Goal: Check status: Check status

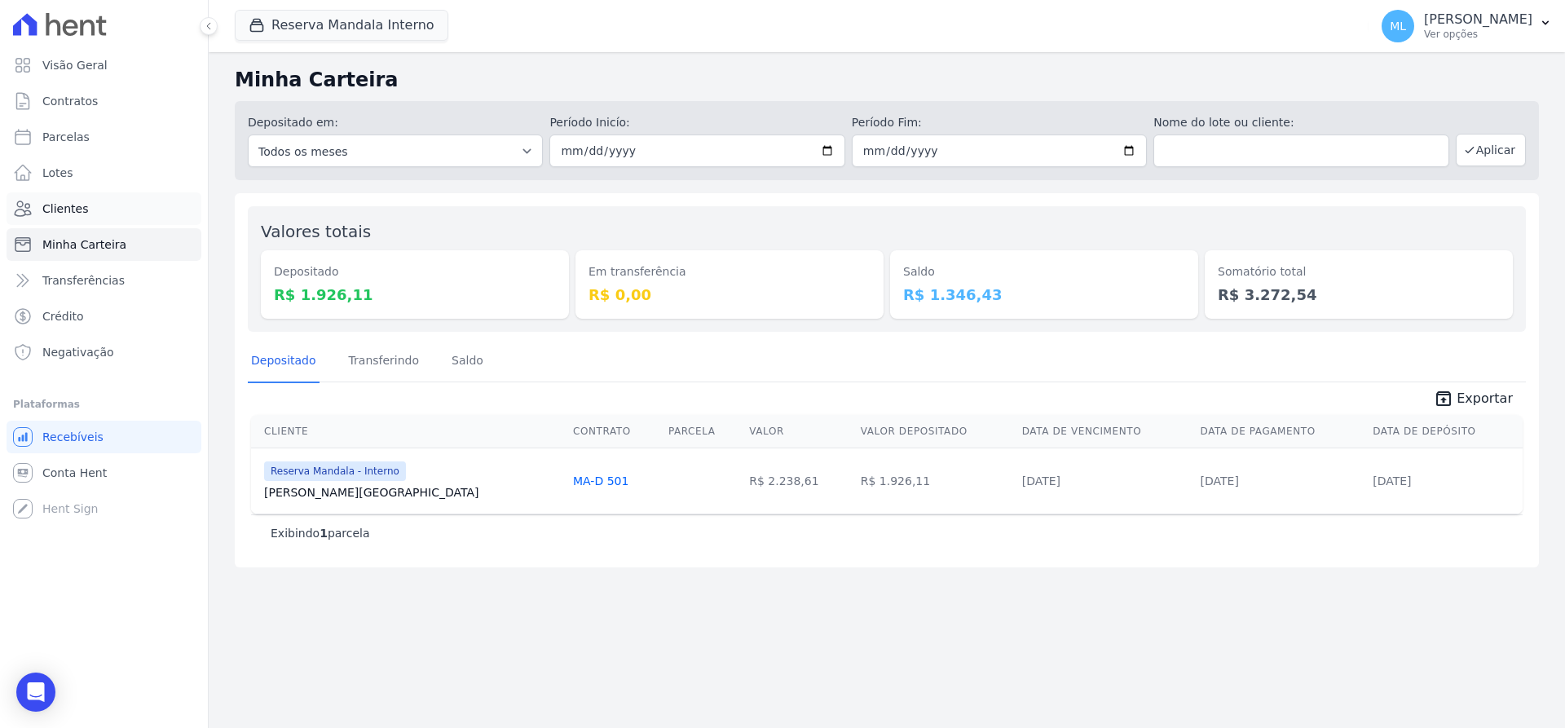
drag, startPoint x: 0, startPoint y: 0, endPoint x: 98, endPoint y: 205, distance: 227.6
click at [99, 205] on link "Clientes" at bounding box center [104, 208] width 195 height 33
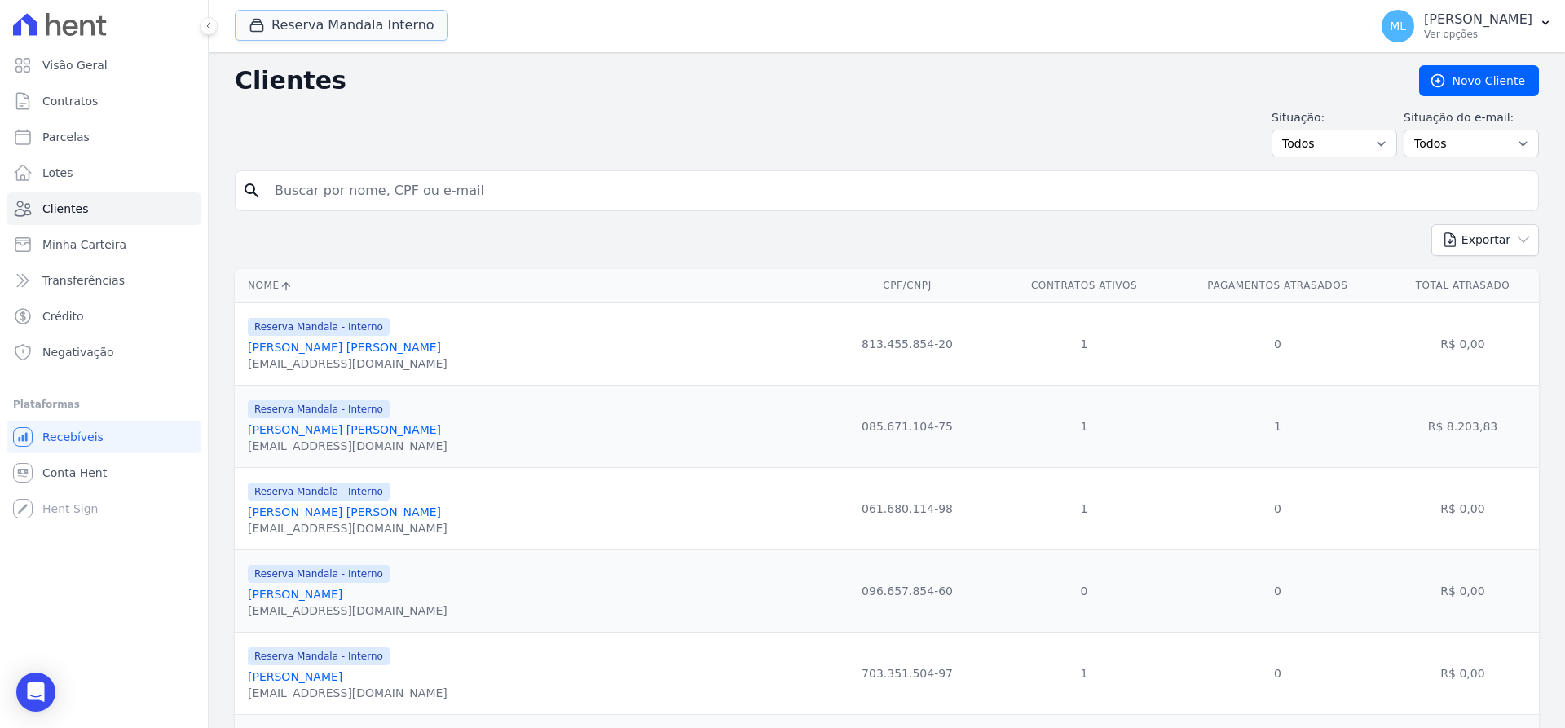
click at [348, 20] on button "Reserva Mandala Interno" at bounding box center [342, 25] width 214 height 31
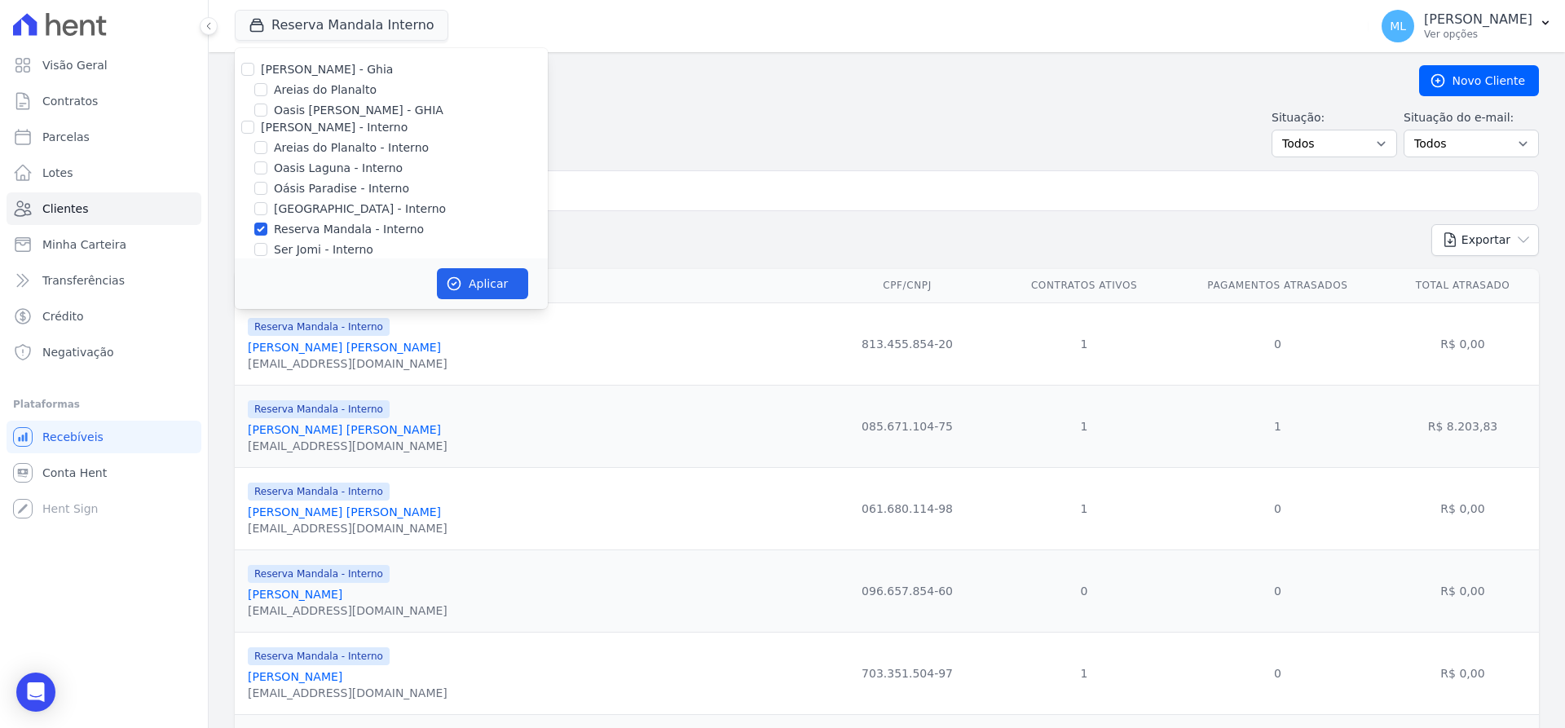
drag, startPoint x: 266, startPoint y: 66, endPoint x: 263, endPoint y: 85, distance: 18.9
click at [265, 67] on label "[PERSON_NAME] - Ghia" at bounding box center [327, 69] width 132 height 13
click at [254, 67] on input "[PERSON_NAME] - Ghia" at bounding box center [247, 69] width 13 height 13
checkbox input "true"
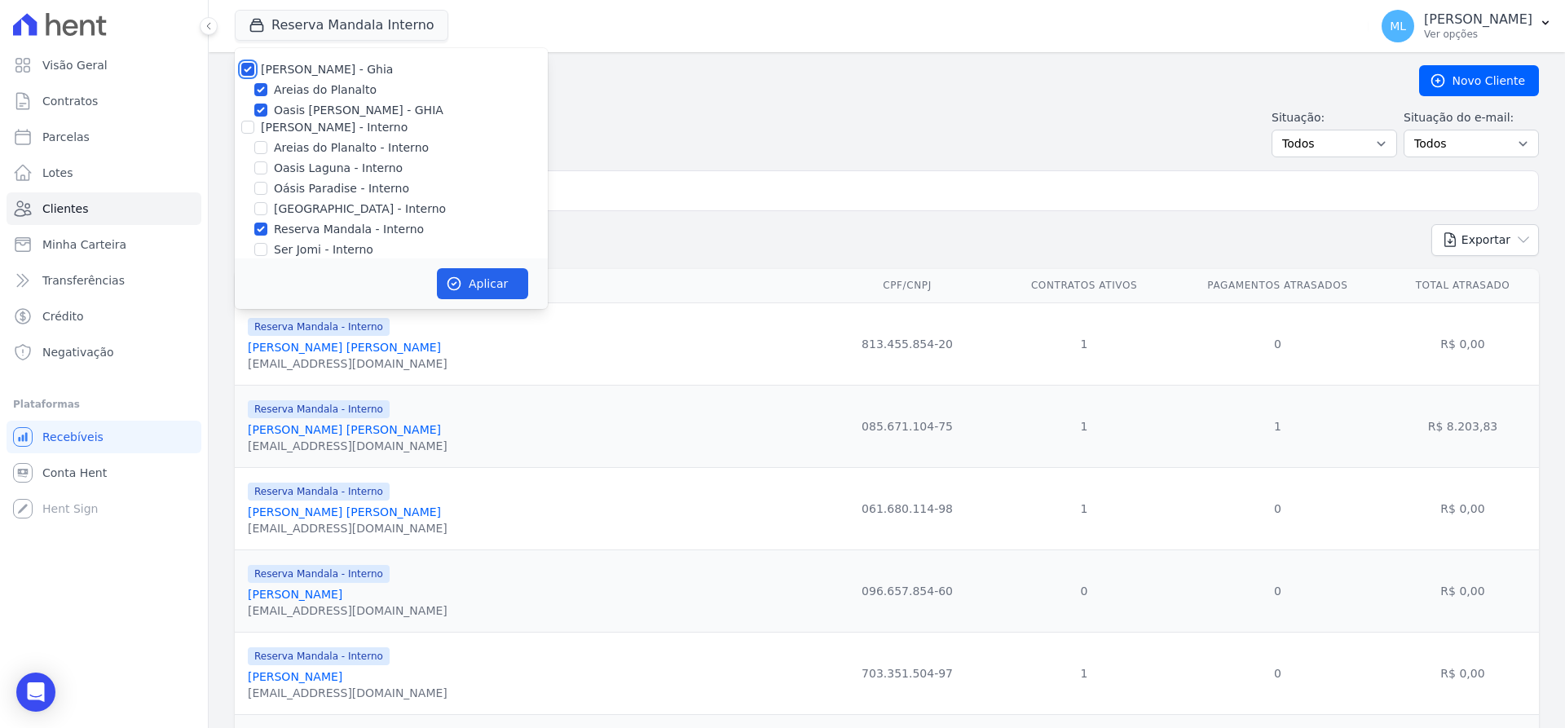
checkbox input "true"
click at [247, 128] on input "[PERSON_NAME] - Interno" at bounding box center [247, 127] width 13 height 13
checkbox input "true"
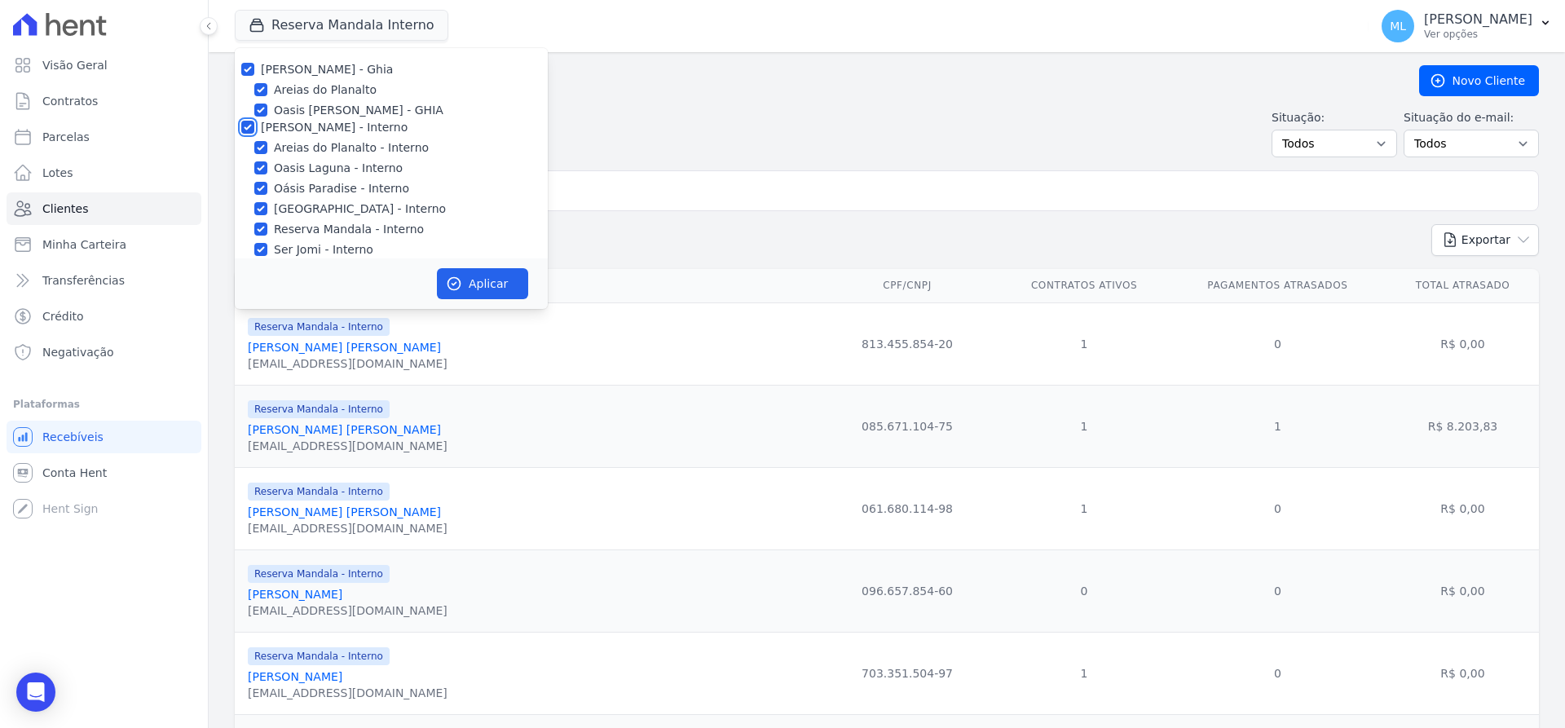
checkbox input "true"
click at [247, 181] on input "[PERSON_NAME]" at bounding box center [247, 185] width 13 height 13
checkbox input "true"
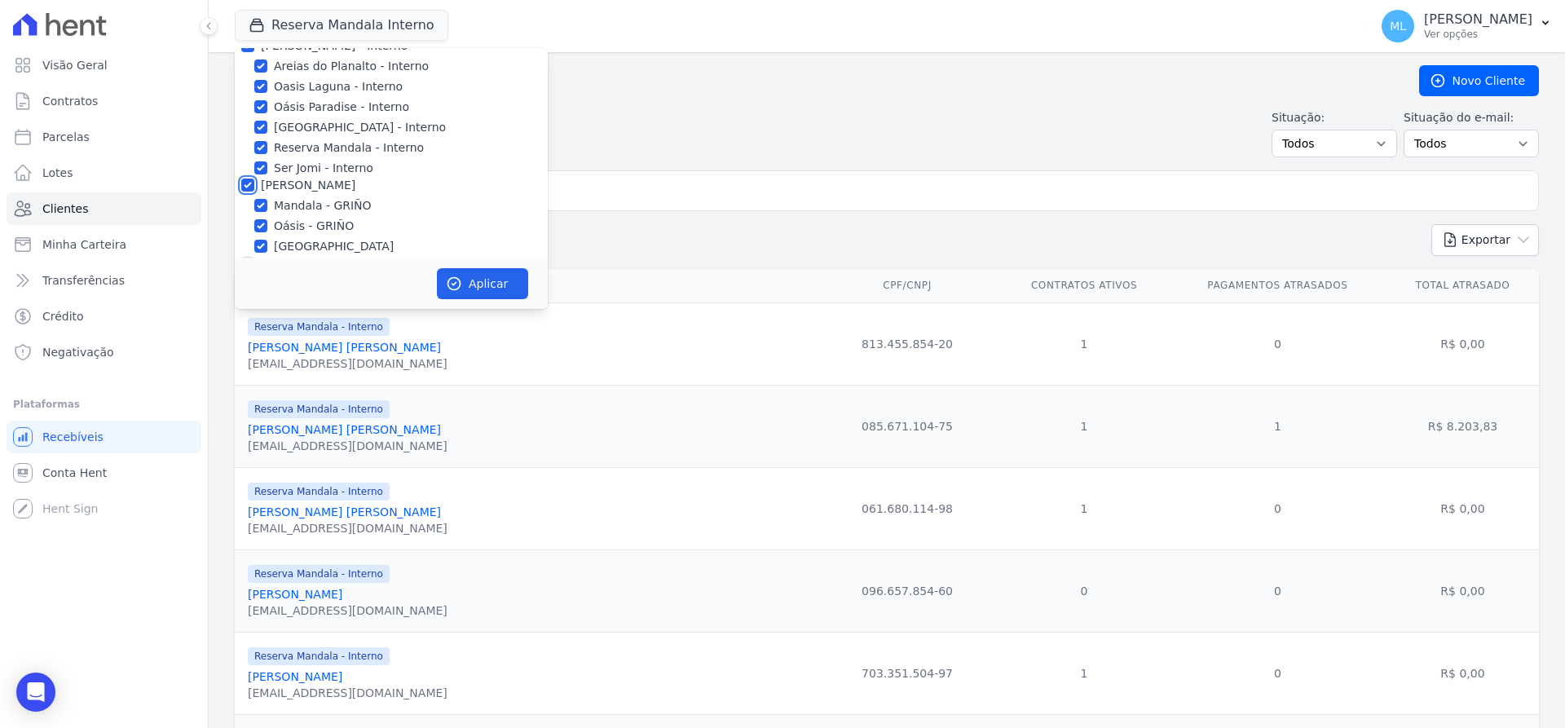
checkbox input "true"
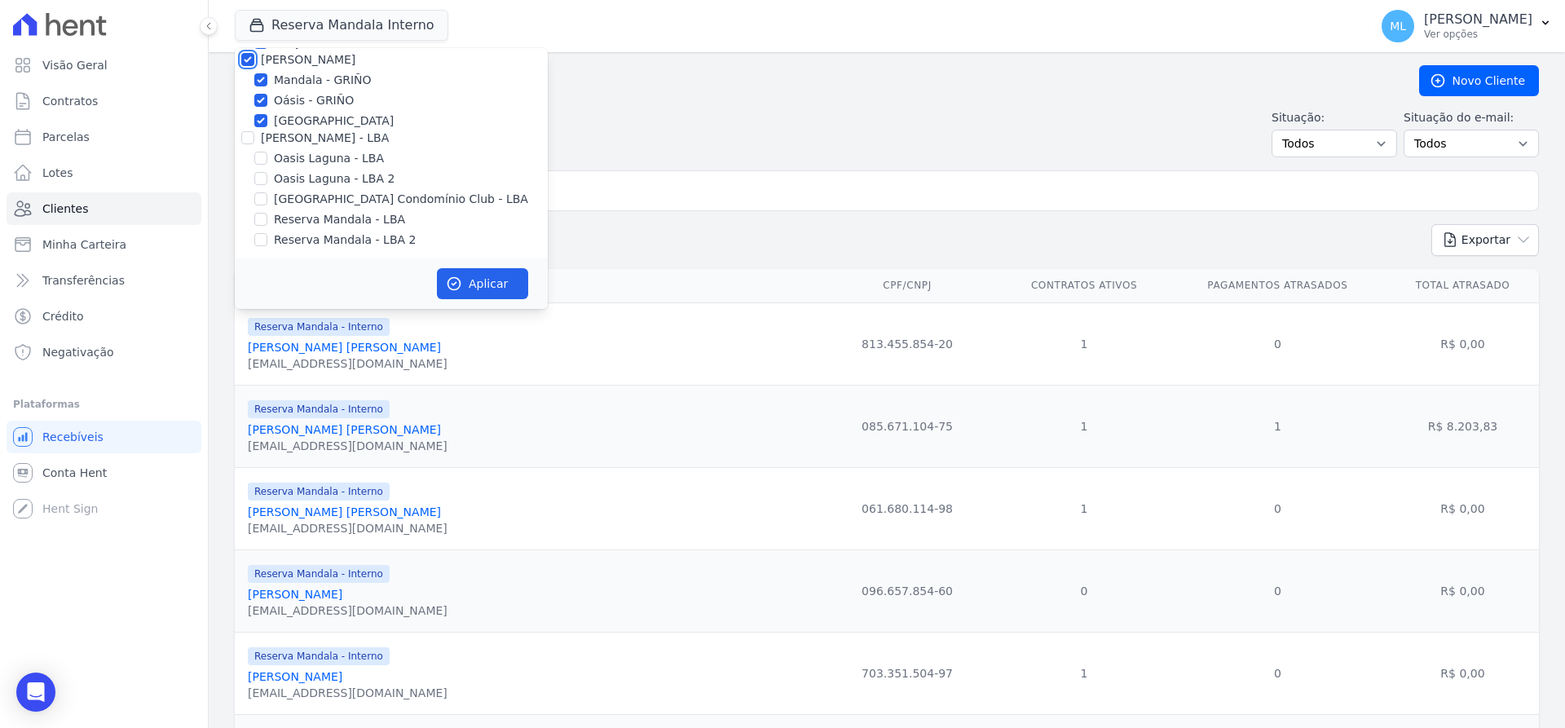
scroll to position [210, 0]
click at [247, 135] on input "[PERSON_NAME] - LBA" at bounding box center [247, 134] width 13 height 13
checkbox input "true"
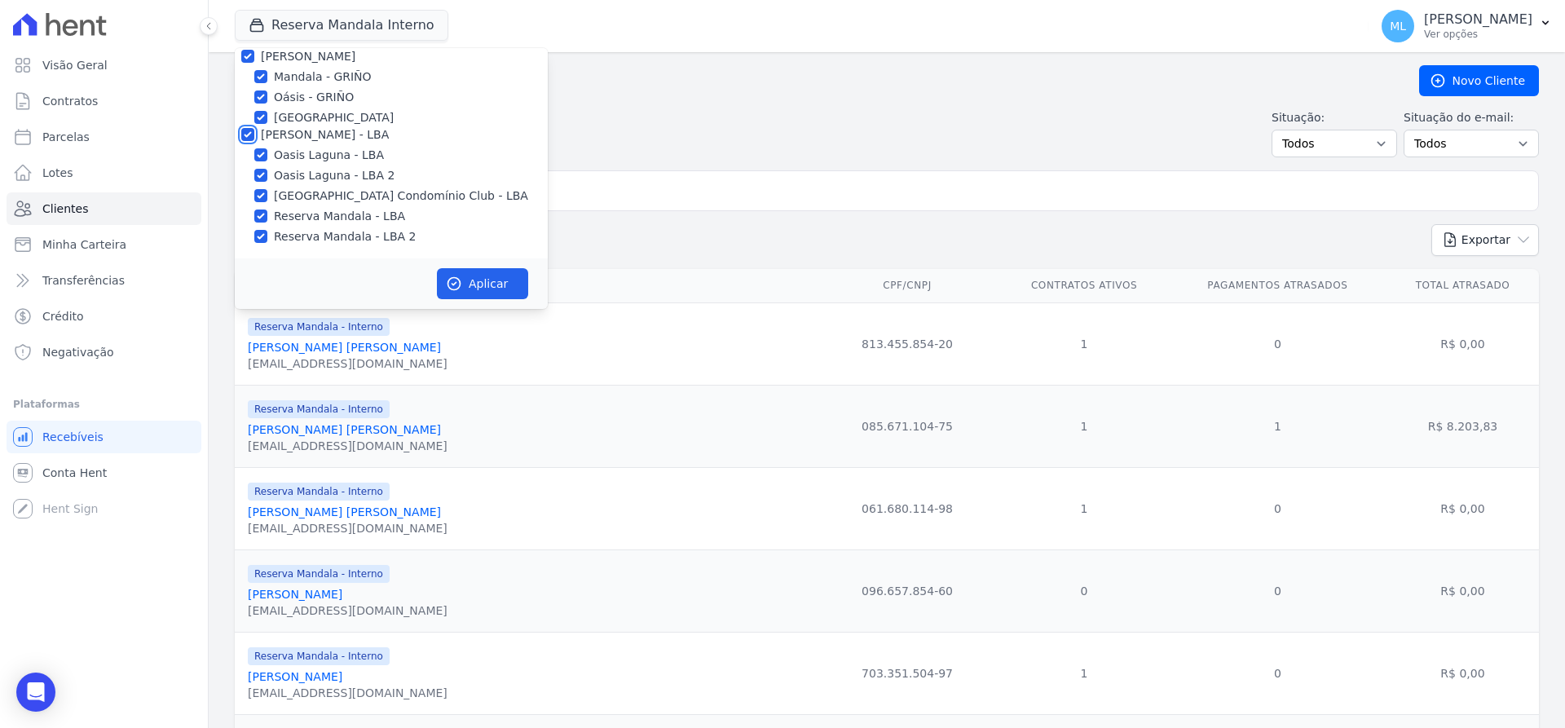
checkbox input "true"
click at [465, 279] on button "Aplicar" at bounding box center [482, 283] width 91 height 31
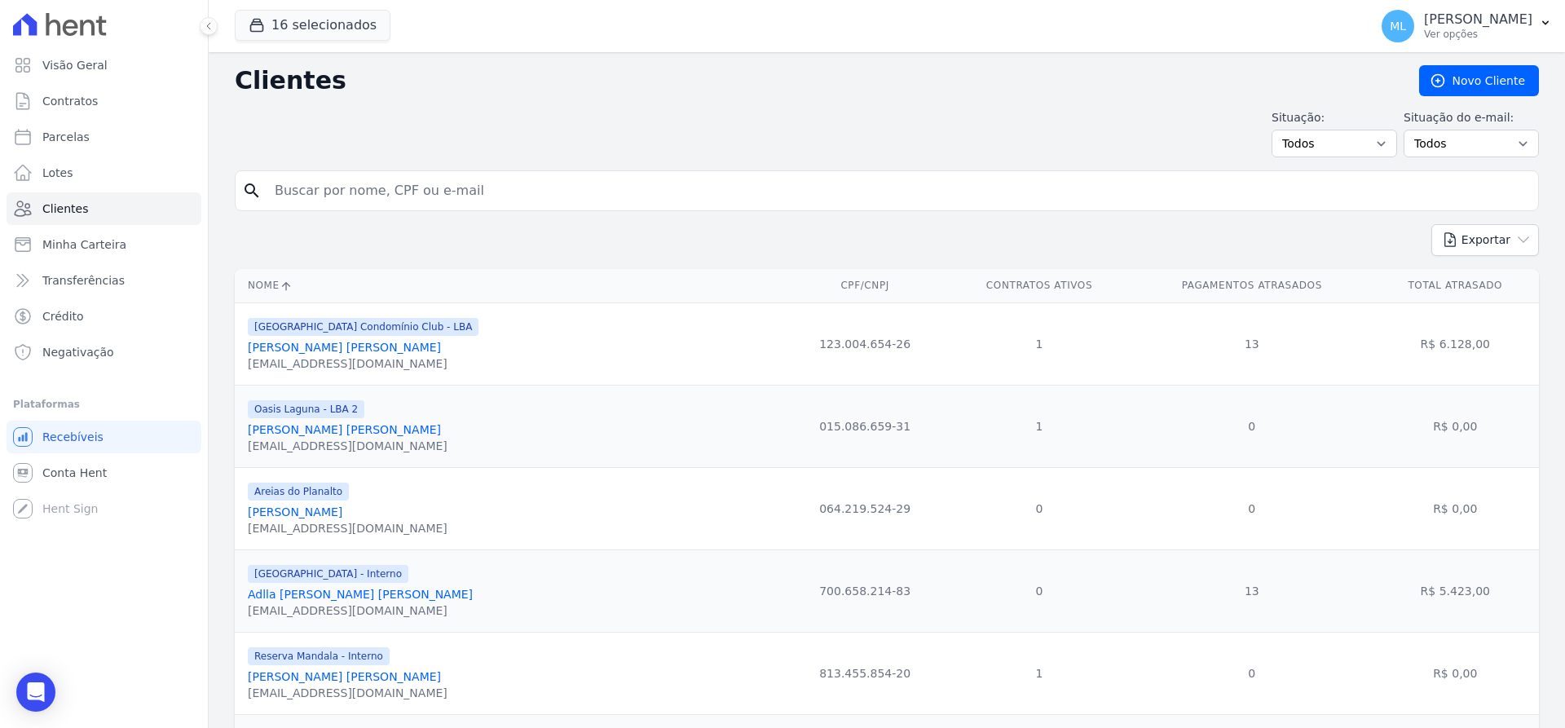
click at [645, 192] on input "search" at bounding box center [898, 190] width 1267 height 33
type input "[PERSON_NAME] [PERSON_NAME]"
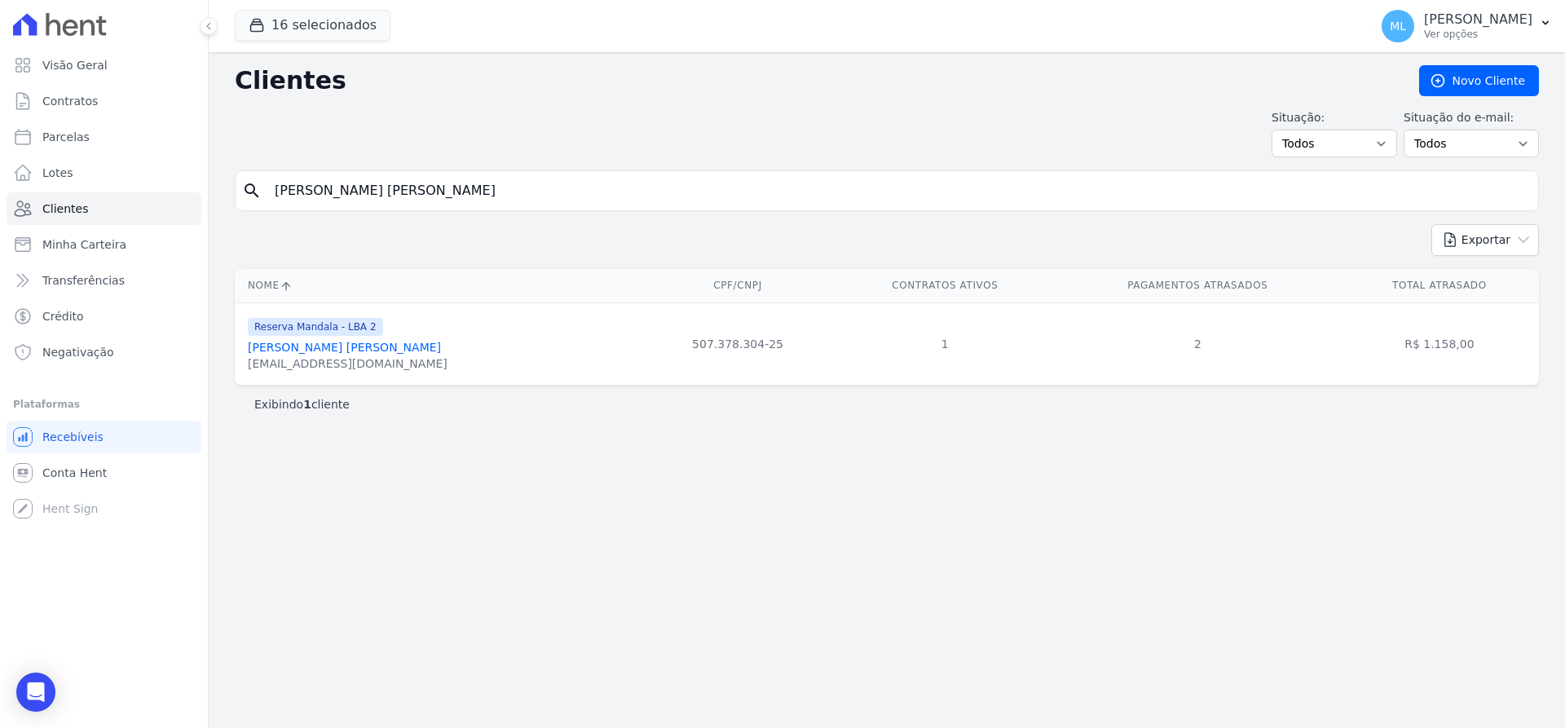
drag, startPoint x: 382, startPoint y: 356, endPoint x: 390, endPoint y: 355, distance: 8.2
click at [382, 356] on div "[EMAIL_ADDRESS][DOMAIN_NAME]" at bounding box center [348, 363] width 200 height 16
click at [400, 352] on link "[PERSON_NAME] [PERSON_NAME]" at bounding box center [344, 347] width 193 height 13
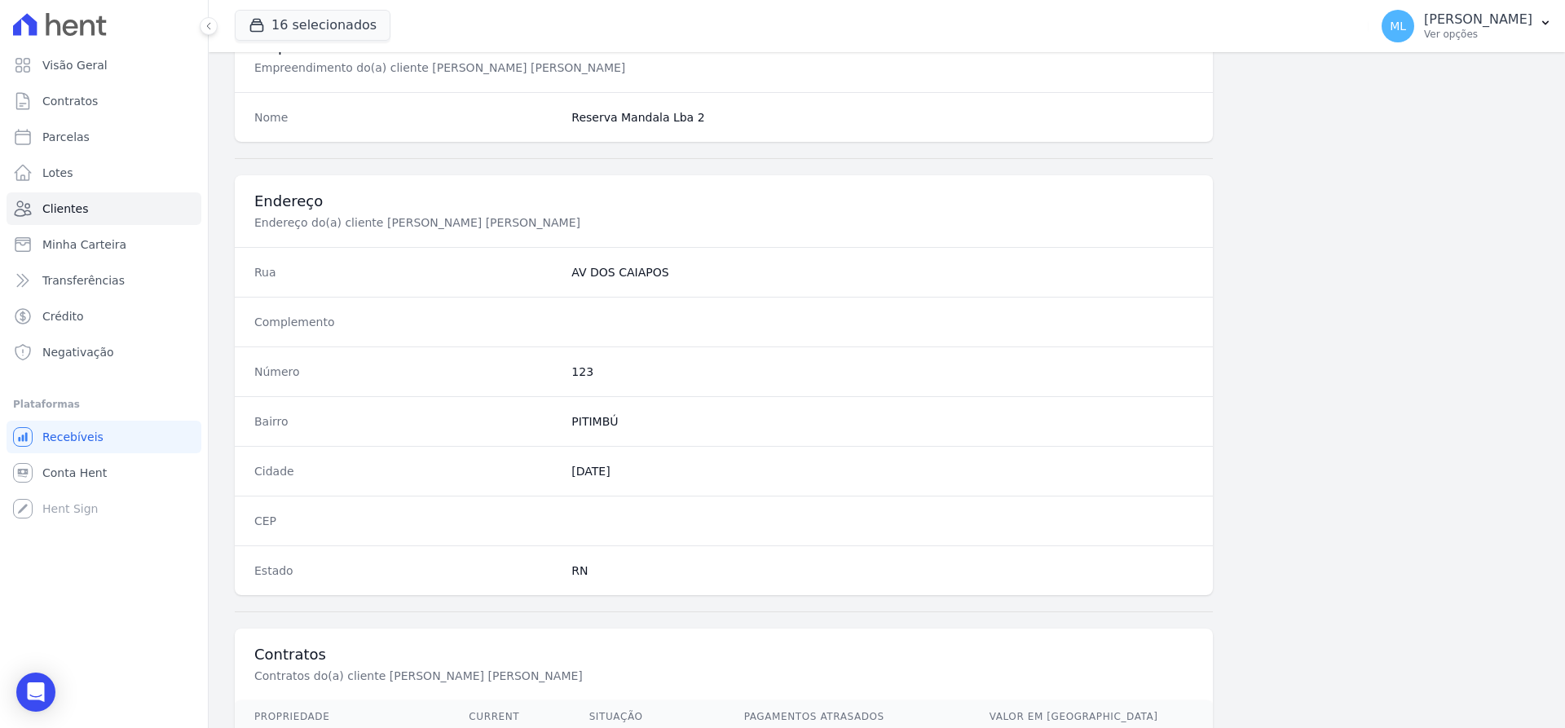
scroll to position [797, 0]
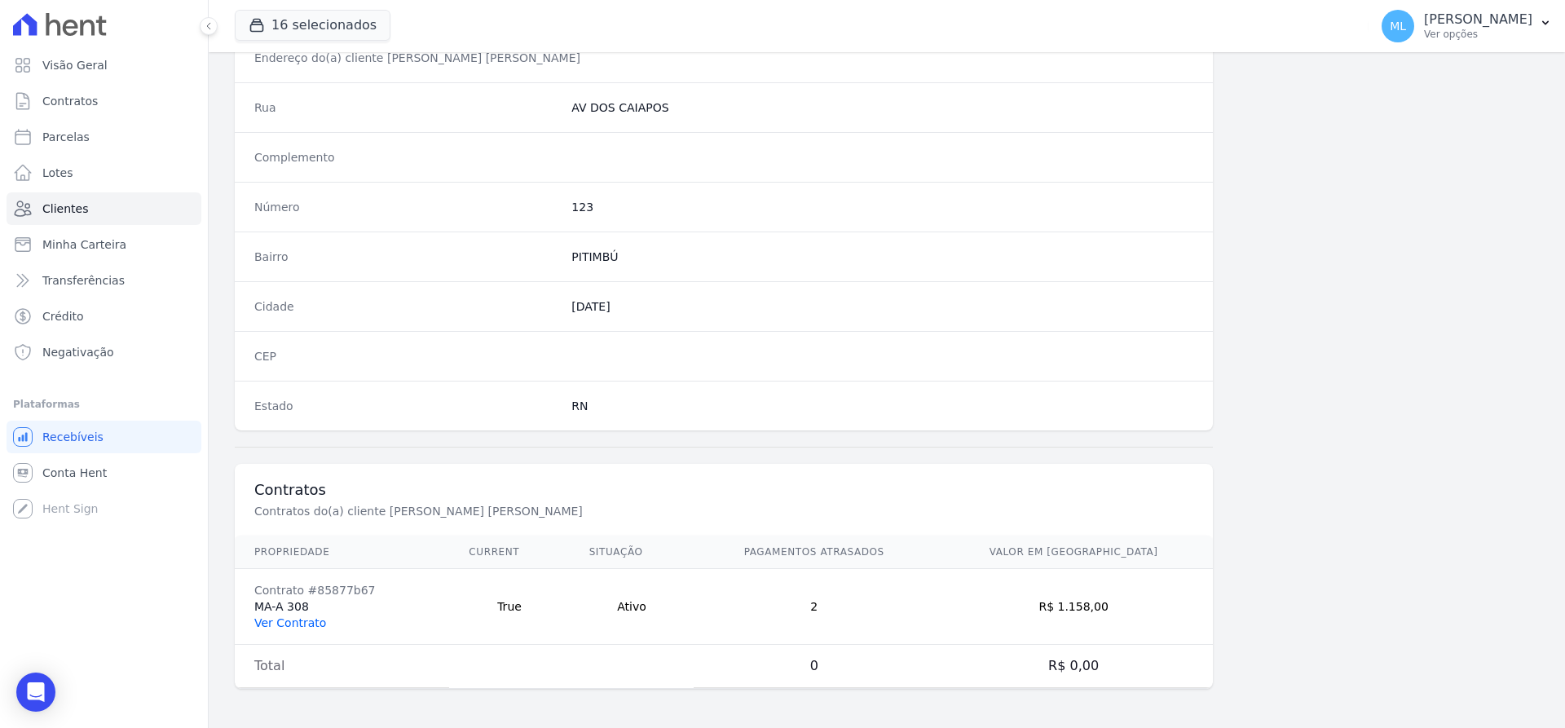
click at [305, 625] on link "Ver Contrato" at bounding box center [290, 622] width 72 height 13
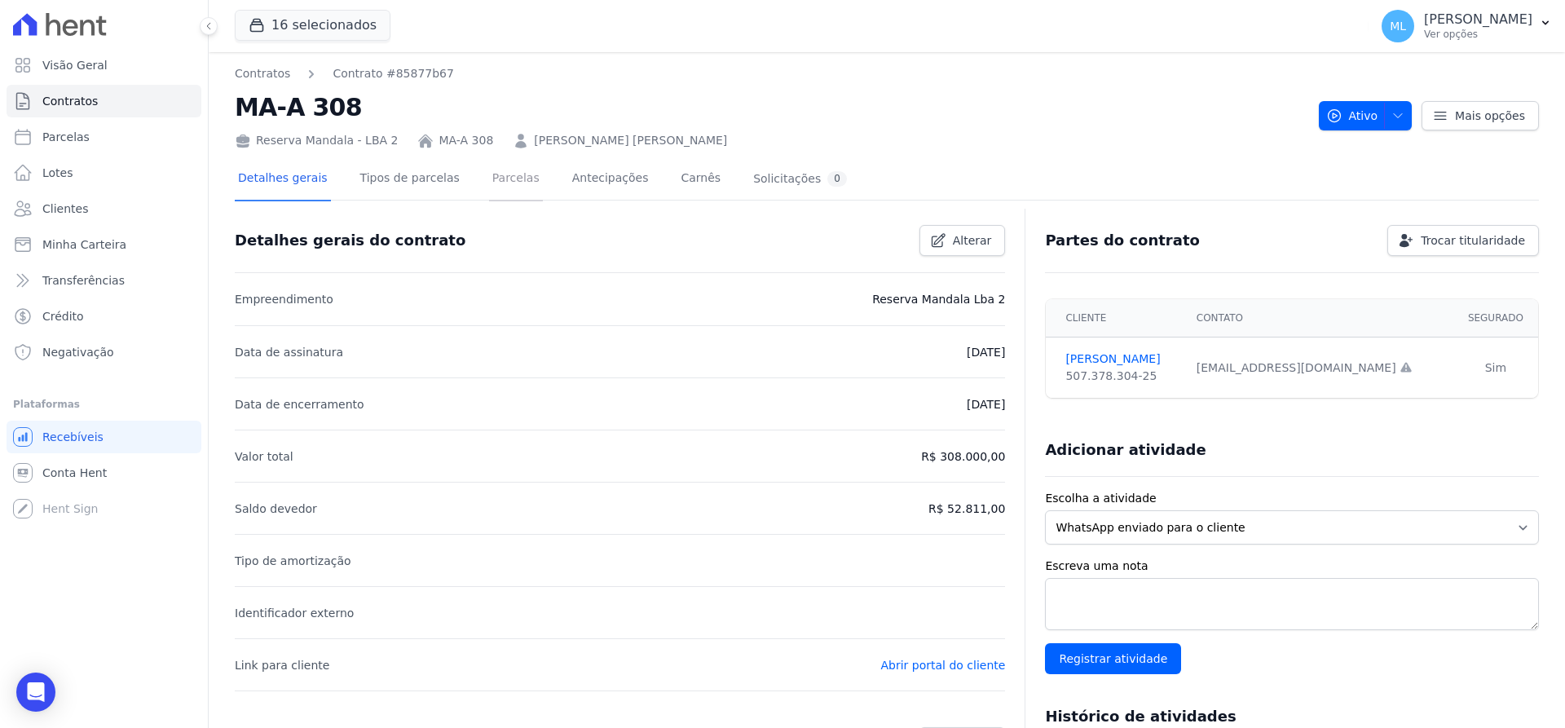
click at [489, 179] on link "Parcelas" at bounding box center [516, 179] width 54 height 43
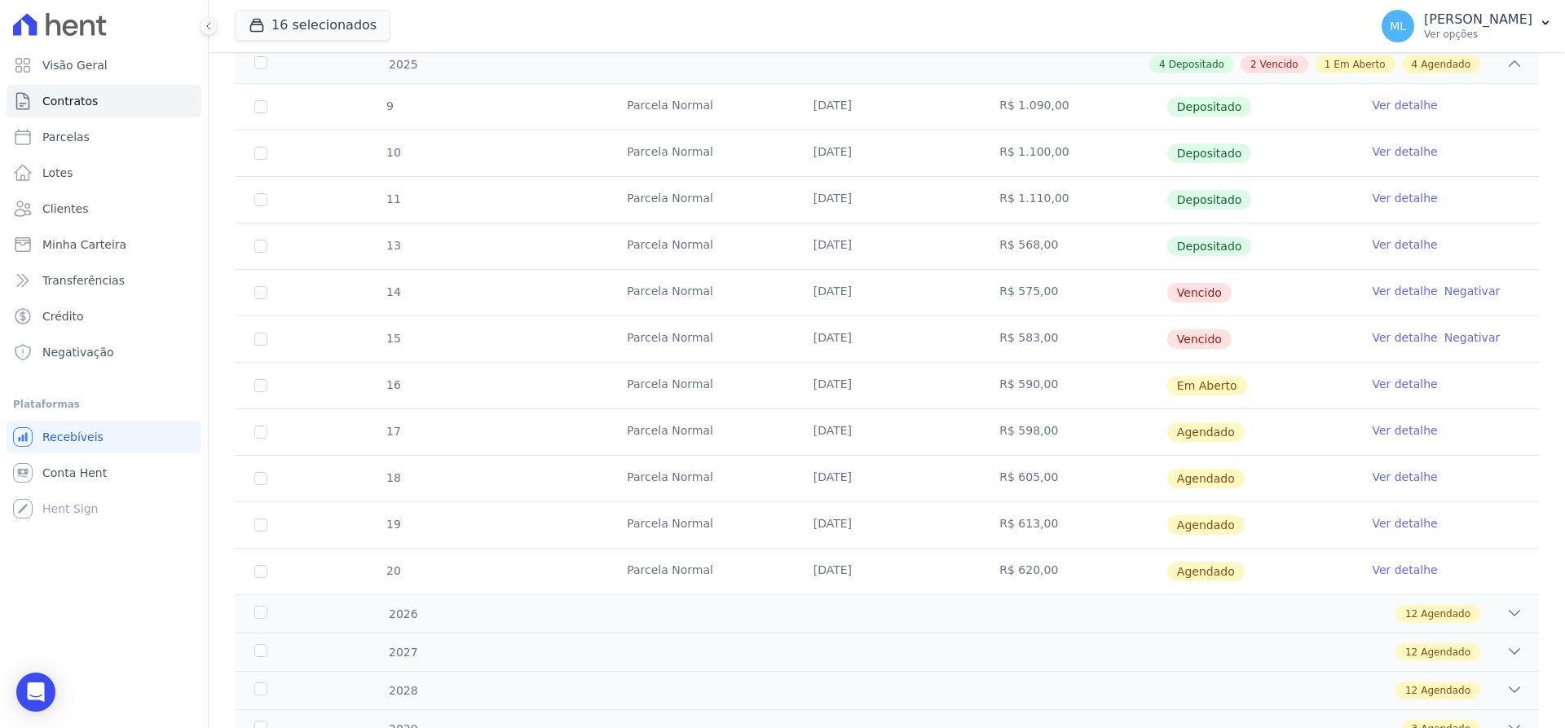
scroll to position [326, 0]
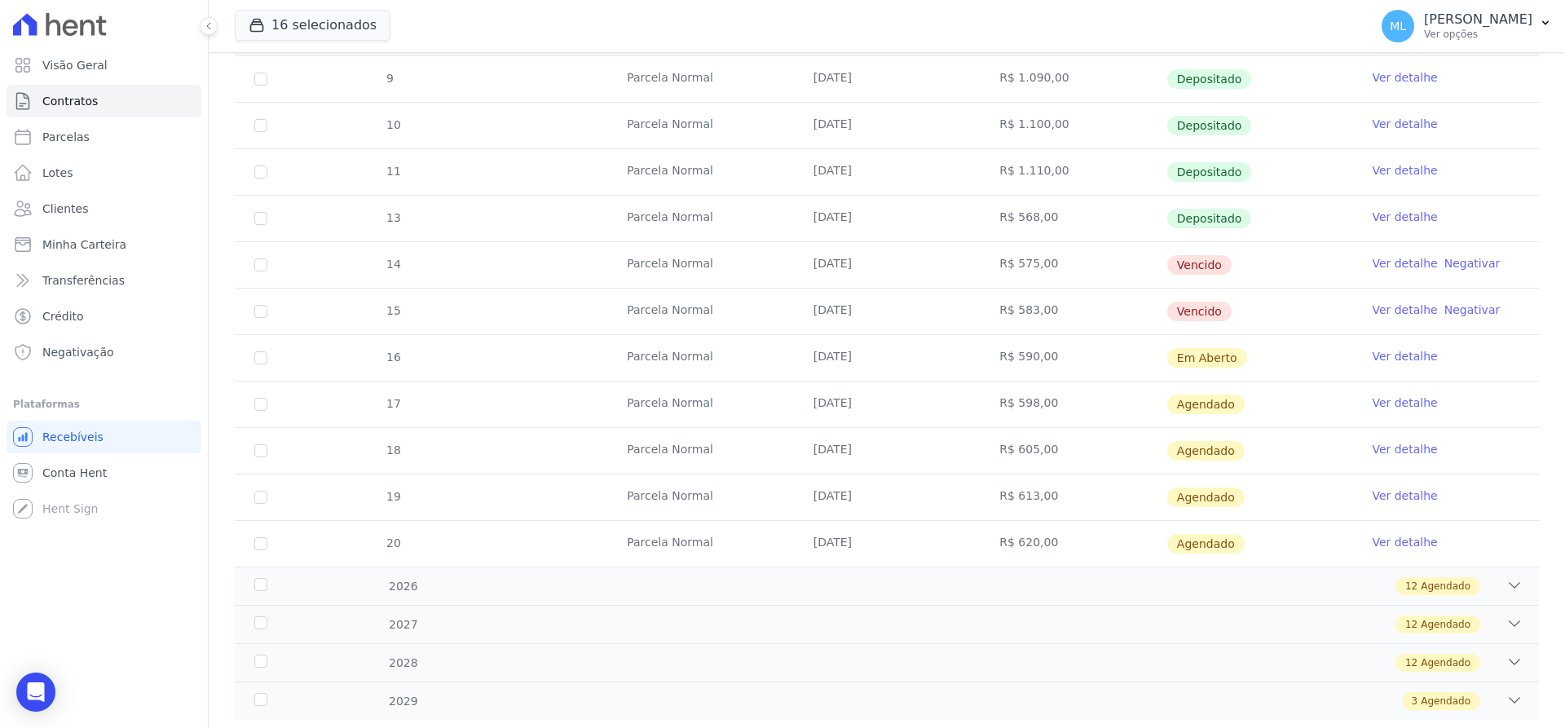
click at [1389, 257] on link "Ver detalhe" at bounding box center [1404, 263] width 65 height 16
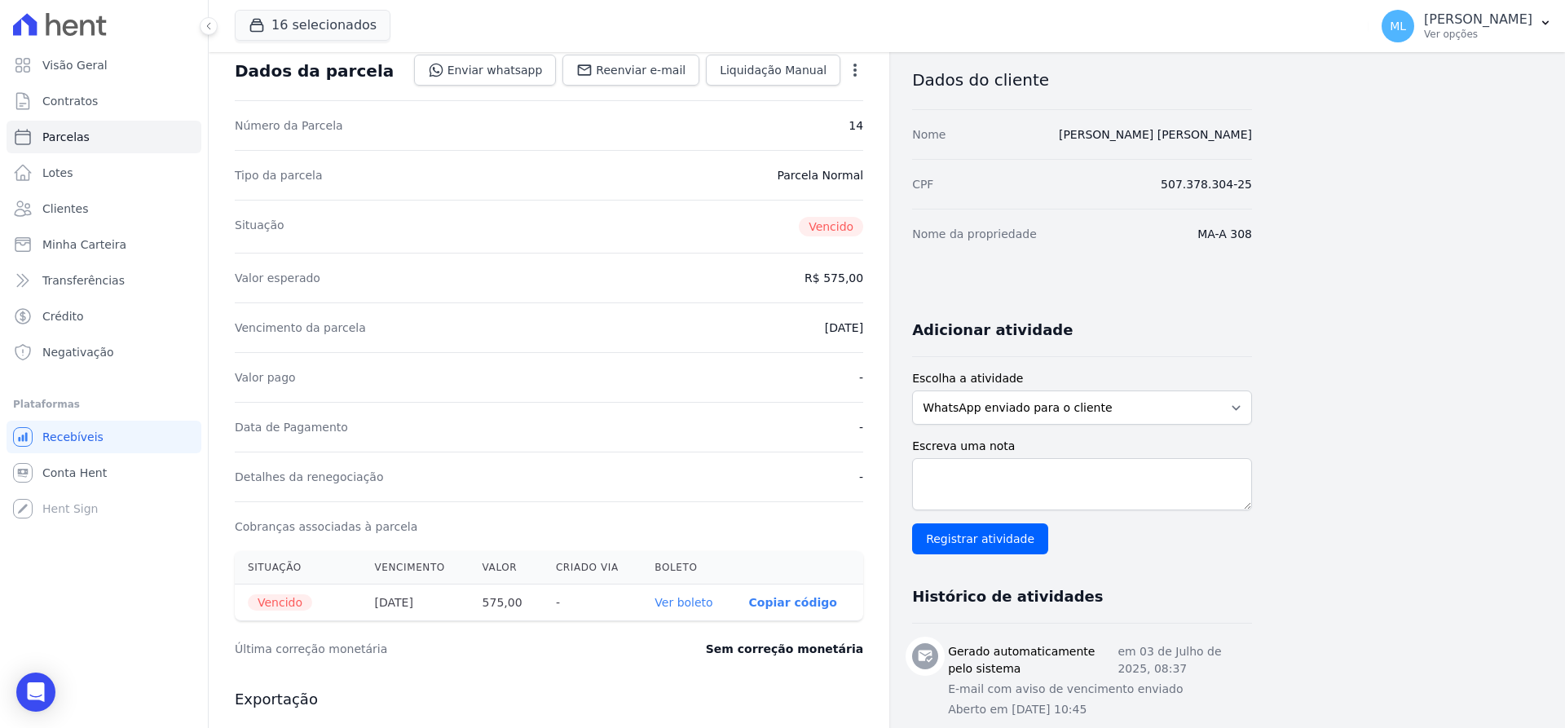
scroll to position [245, 0]
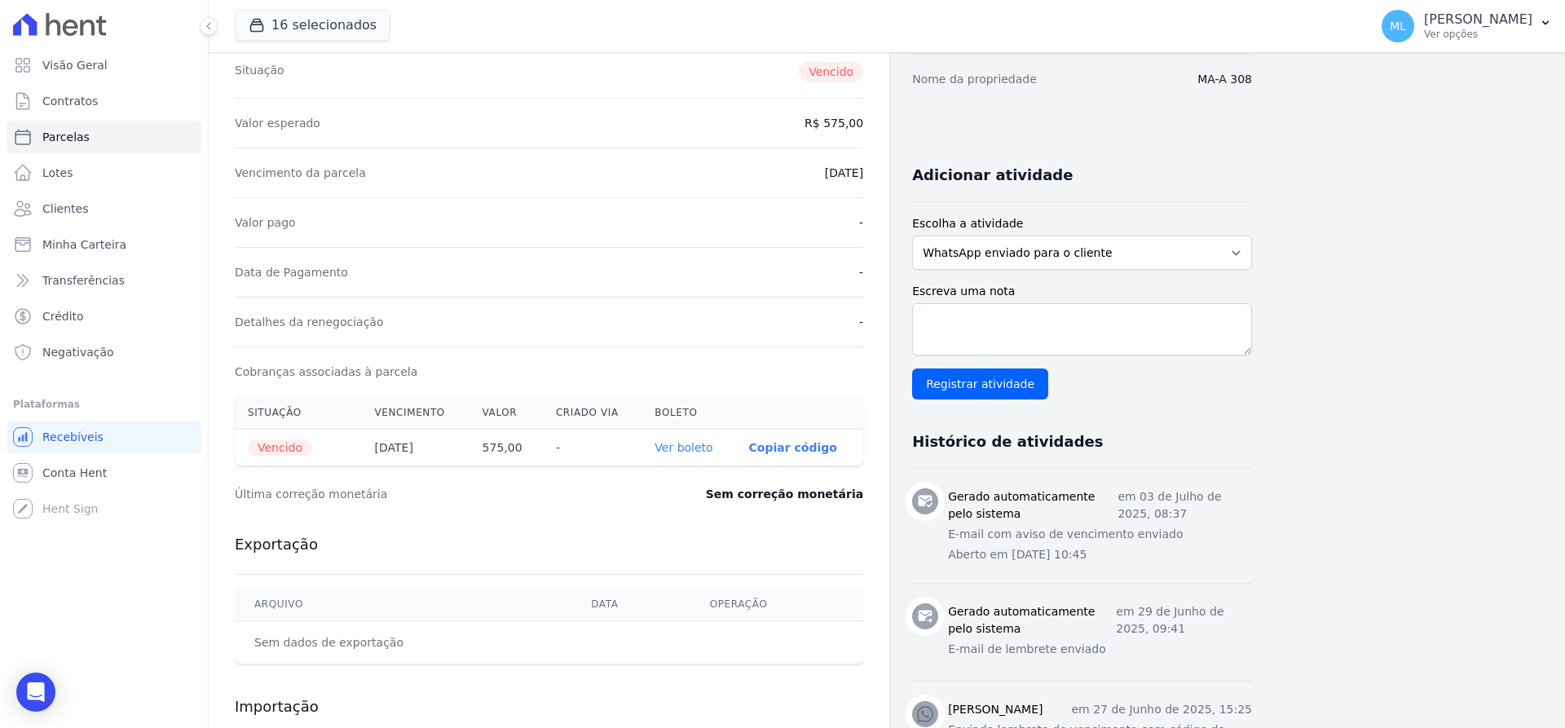
click at [687, 449] on link "Ver boleto" at bounding box center [684, 447] width 58 height 13
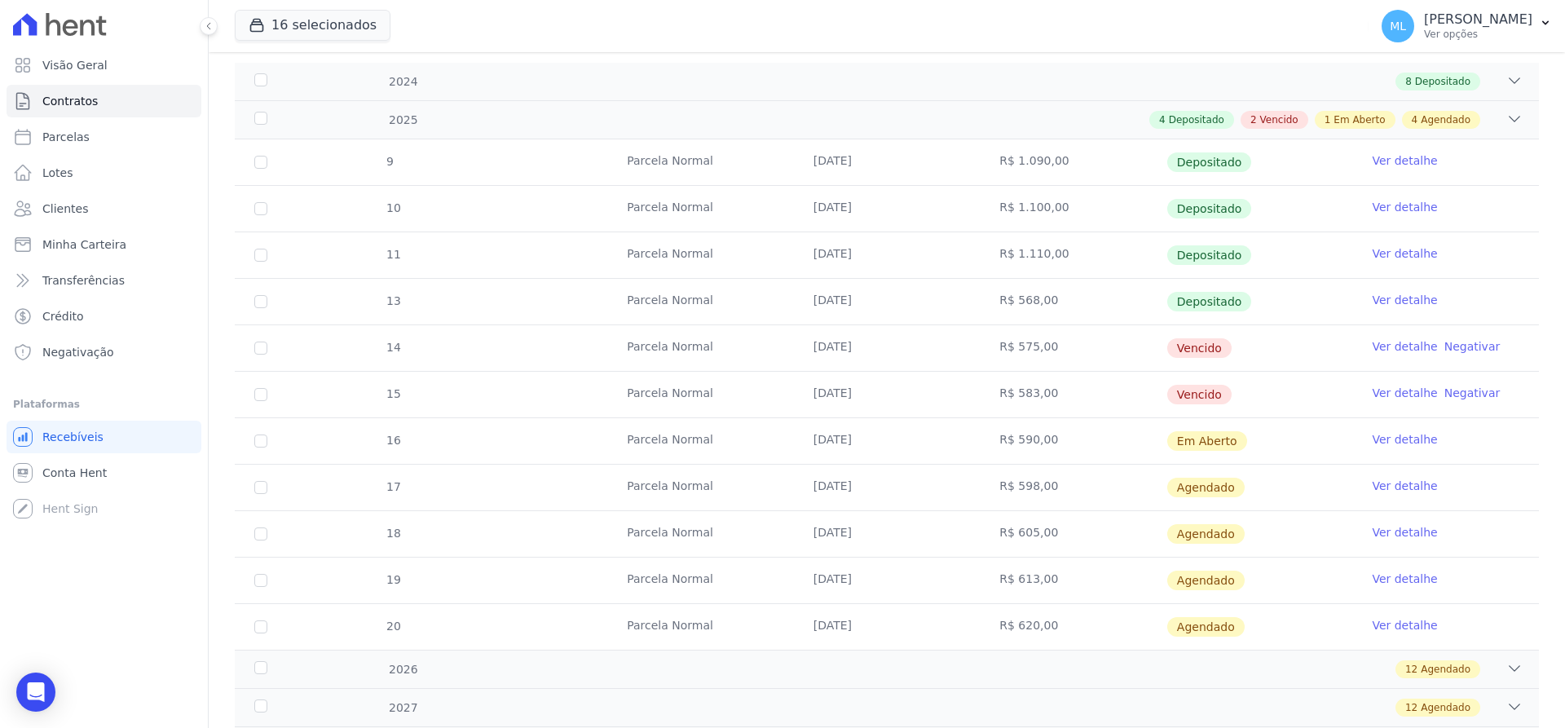
scroll to position [245, 0]
click at [1385, 394] on link "Ver detalhe" at bounding box center [1404, 391] width 65 height 16
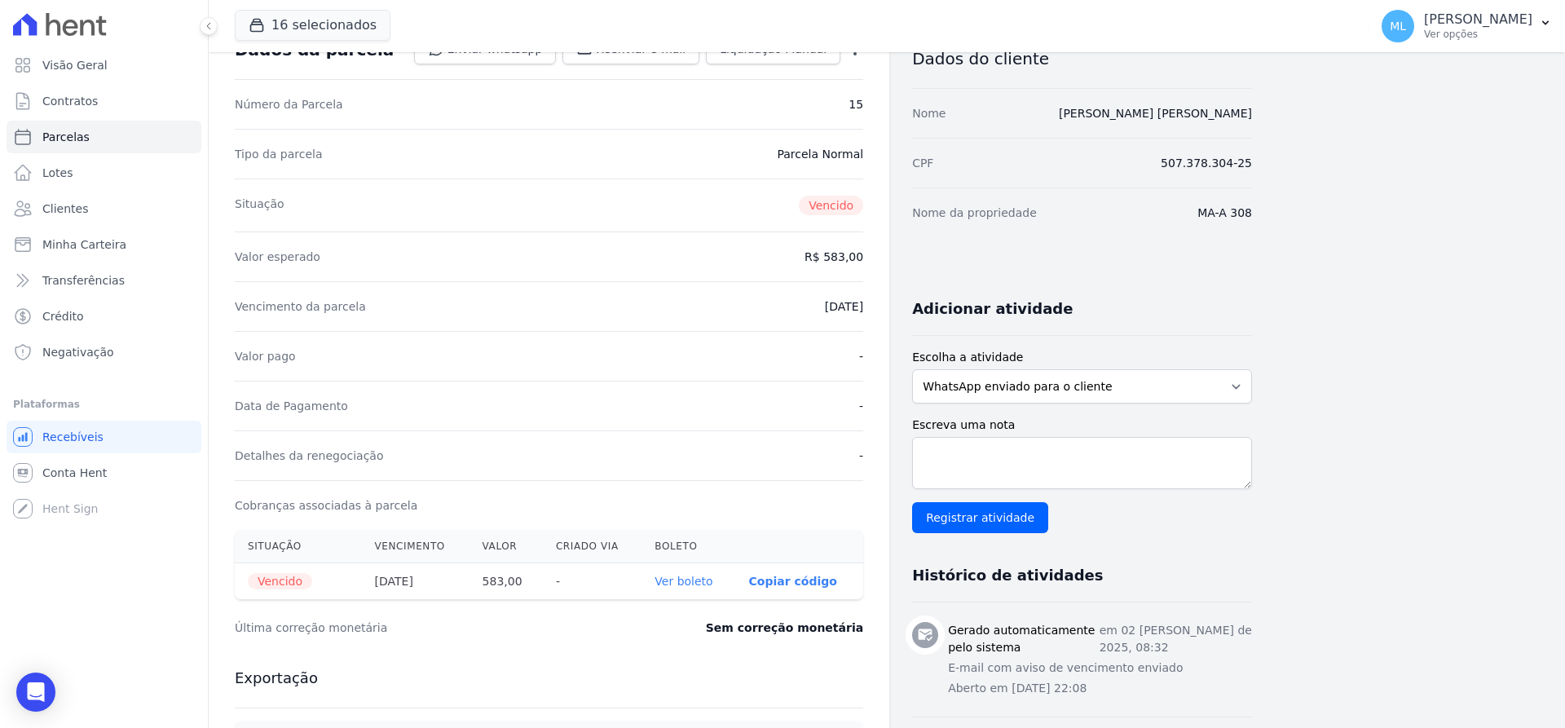
scroll to position [245, 0]
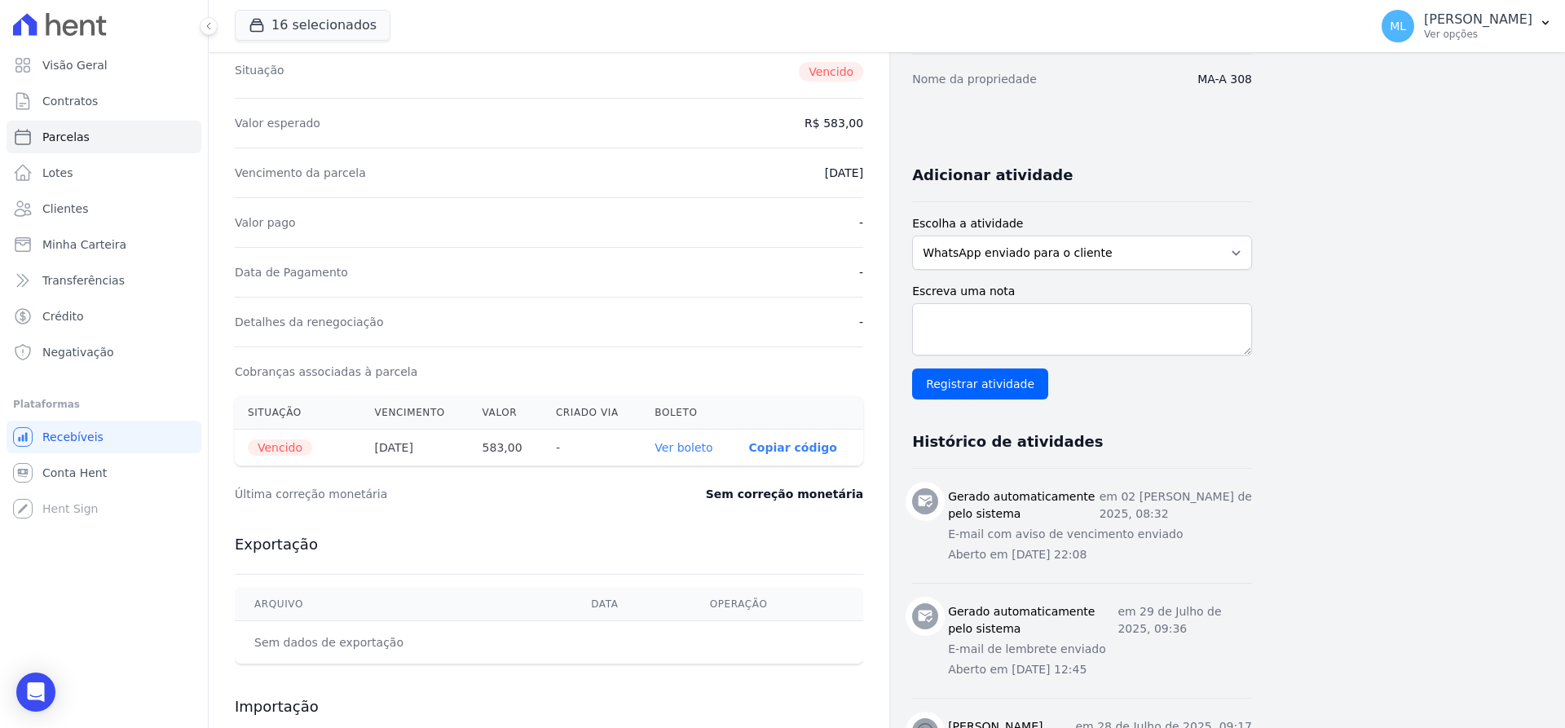
click at [678, 448] on link "Ver boleto" at bounding box center [684, 447] width 58 height 13
